Goal: Transaction & Acquisition: Purchase product/service

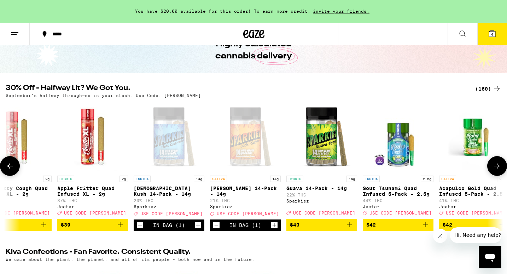
scroll to position [0, 9431]
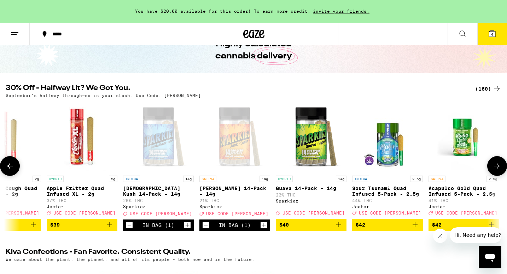
click at [131, 229] on icon "Decrement" at bounding box center [129, 225] width 6 height 8
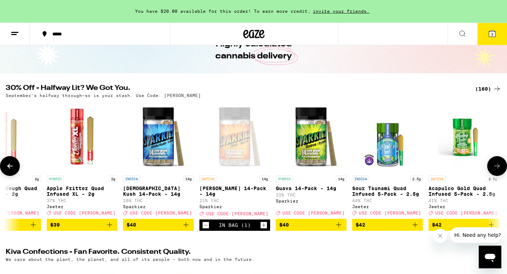
click at [207, 229] on icon "Decrement" at bounding box center [206, 225] width 6 height 8
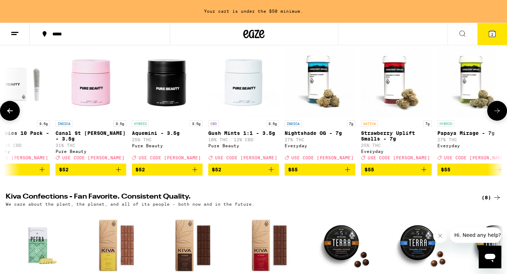
scroll to position [96, 0]
click at [494, 114] on icon at bounding box center [497, 110] width 8 height 8
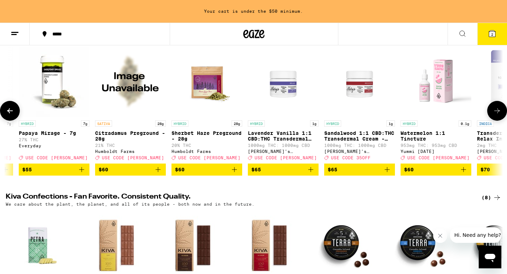
click at [494, 114] on icon at bounding box center [497, 110] width 8 height 8
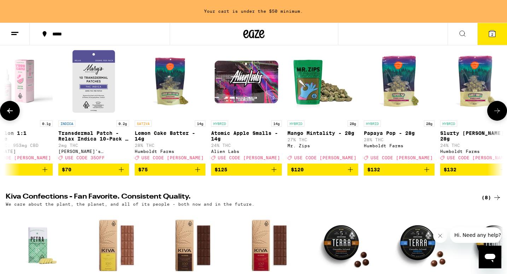
click at [494, 114] on icon at bounding box center [497, 110] width 8 height 8
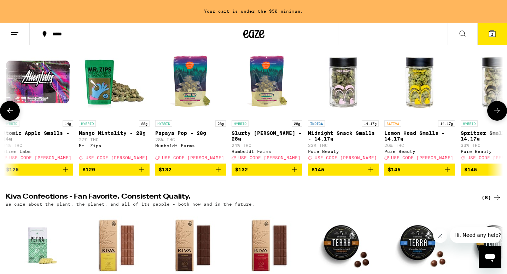
scroll to position [0, 11726]
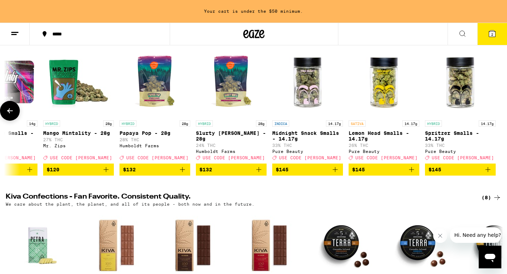
click at [494, 114] on div at bounding box center [497, 111] width 20 height 20
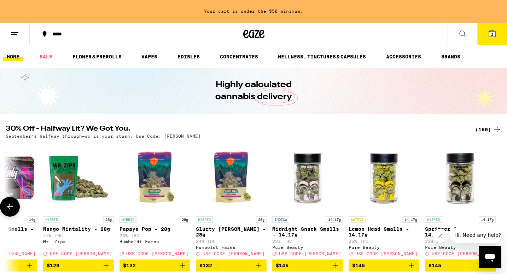
scroll to position [0, 0]
click at [43, 56] on link "SALE" at bounding box center [46, 56] width 20 height 8
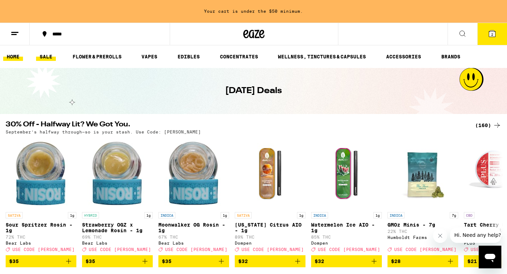
click at [12, 58] on link "HOME" at bounding box center [13, 56] width 20 height 8
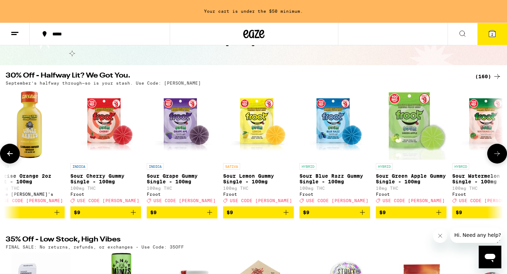
scroll to position [0, 1387]
click at [338, 76] on h2 "30% Off - Halfway Lit? We Got You." at bounding box center [236, 76] width 461 height 8
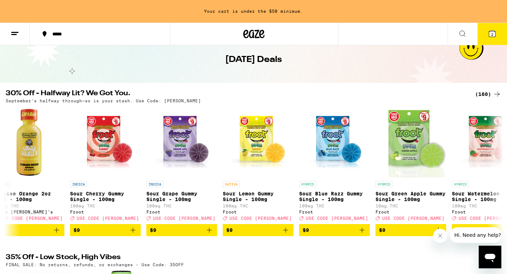
scroll to position [30, 0]
